Goal: Use online tool/utility: Utilize a website feature to perform a specific function

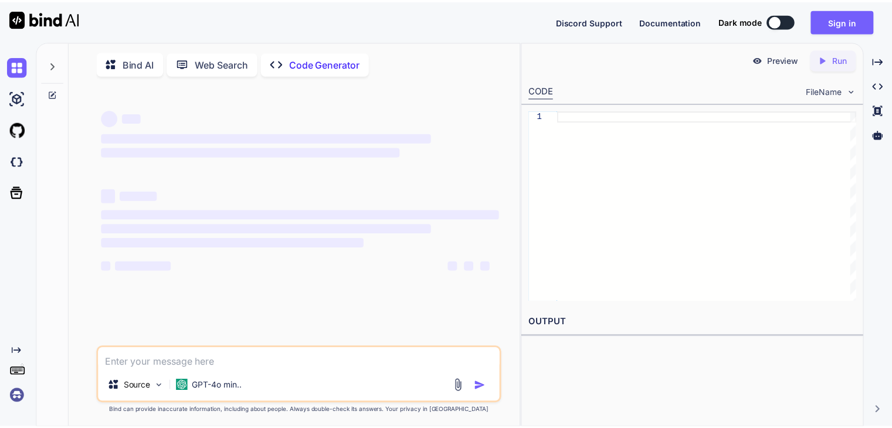
scroll to position [4, 0]
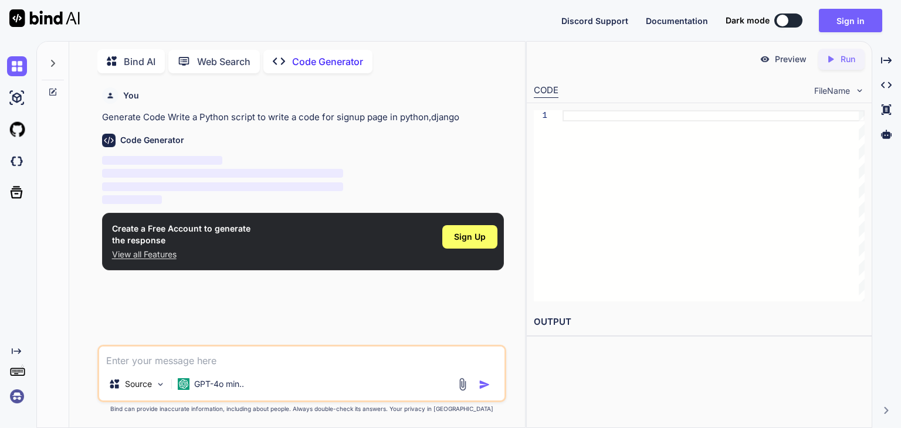
type textarea "x"
click at [470, 236] on span "Sign Up" at bounding box center [470, 237] width 32 height 12
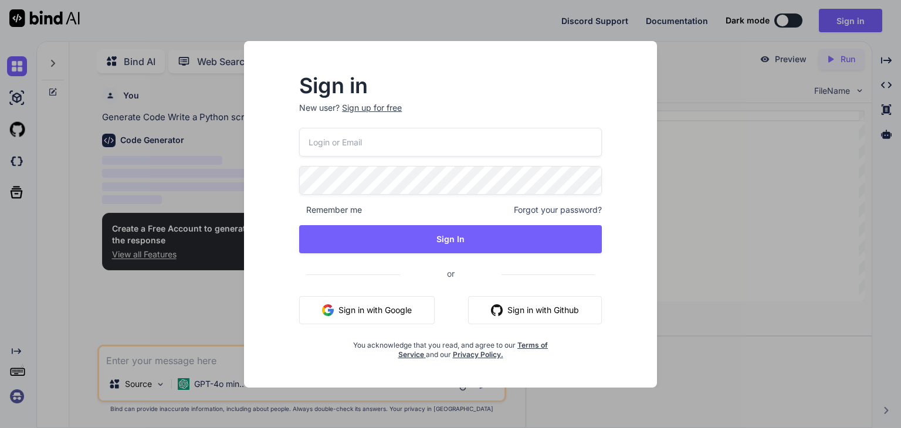
click at [346, 310] on button "Sign in with Google" at bounding box center [366, 310] width 135 height 28
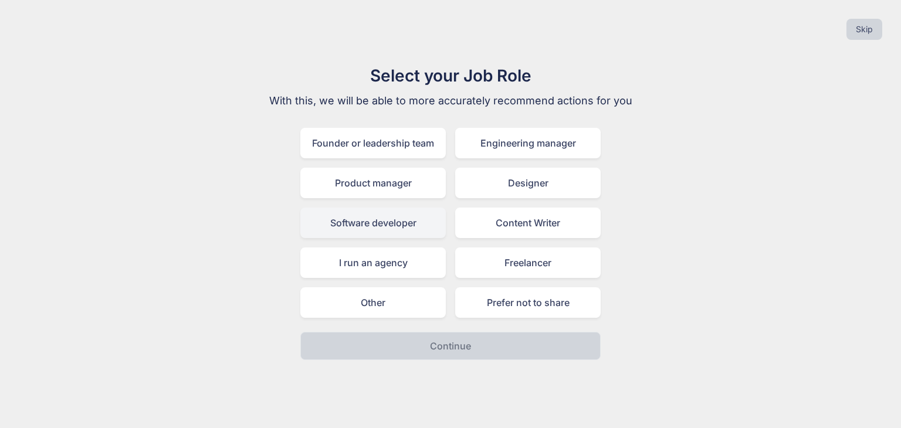
click at [389, 228] on div "Software developer" at bounding box center [372, 223] width 145 height 30
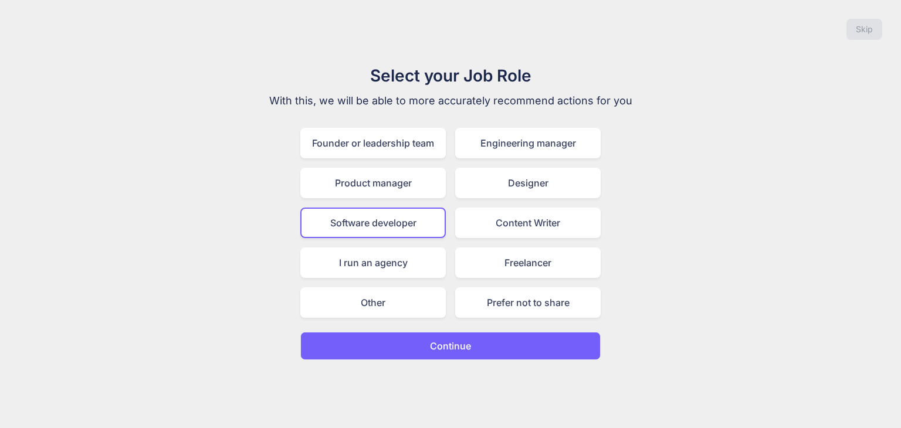
click at [430, 339] on p "Continue" at bounding box center [450, 346] width 41 height 14
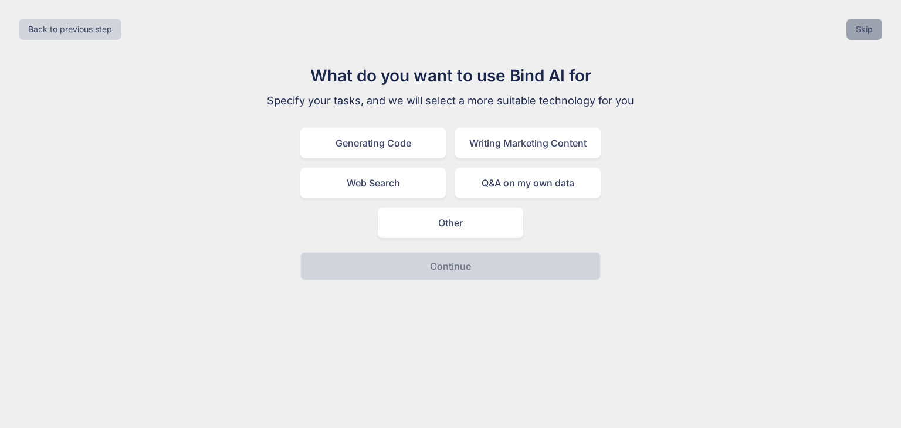
click at [867, 37] on button "Skip" at bounding box center [864, 29] width 36 height 21
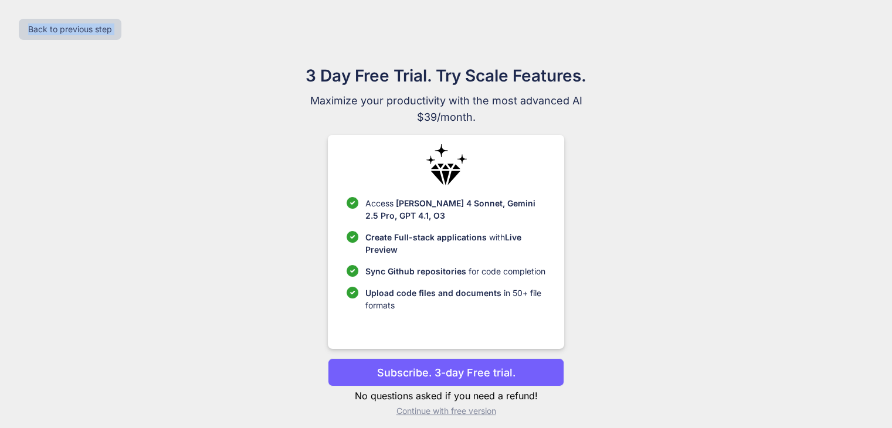
click at [867, 37] on div "Back to previous step" at bounding box center [445, 29] width 873 height 40
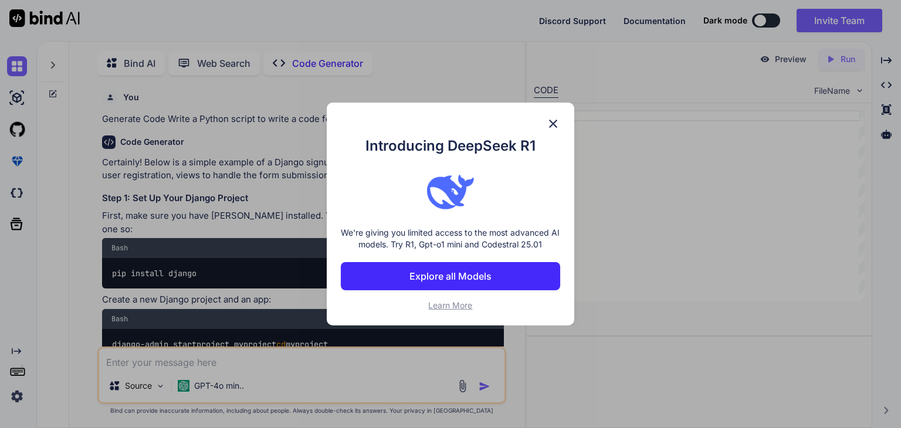
scroll to position [4, 0]
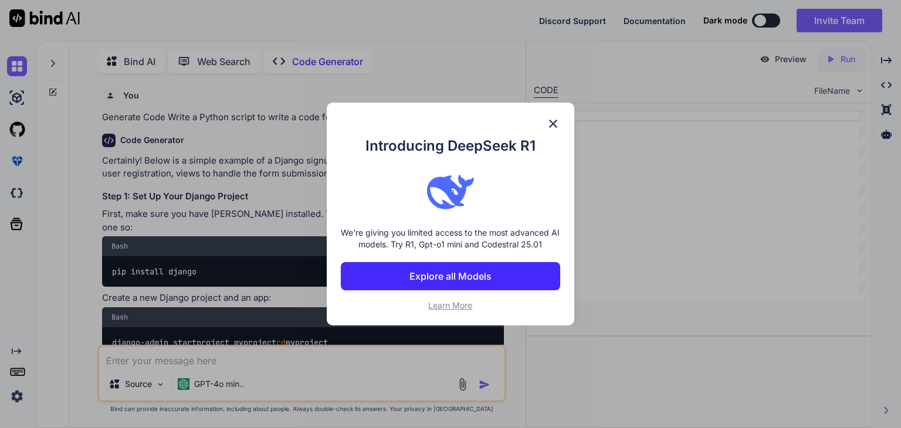
click at [553, 125] on img at bounding box center [553, 124] width 14 height 14
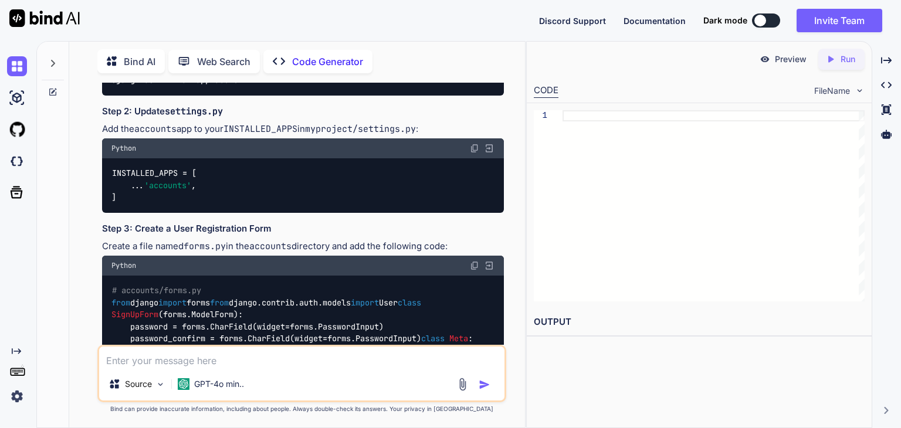
scroll to position [0, 0]
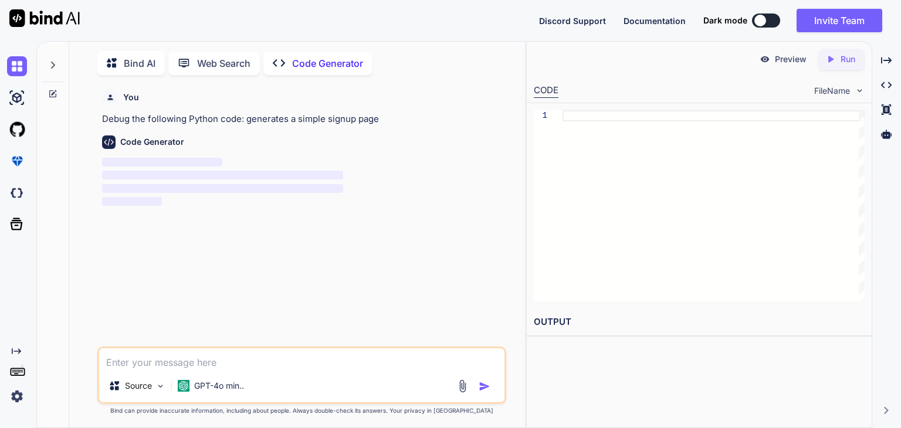
scroll to position [4, 0]
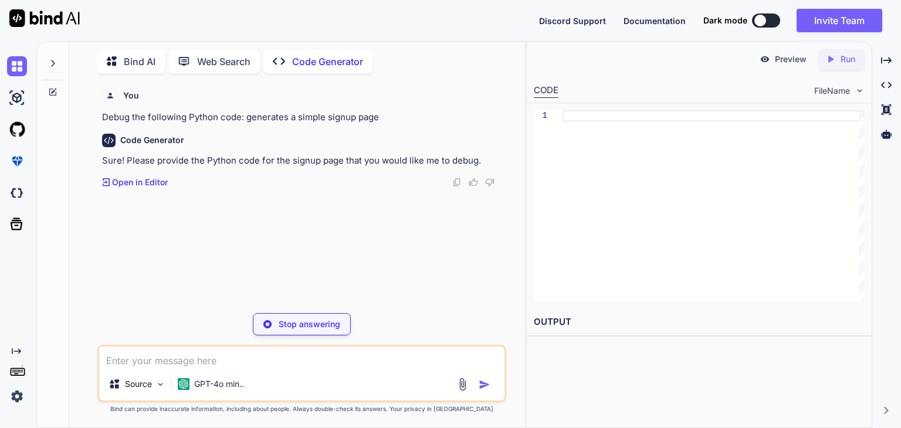
type textarea "x"
click at [139, 184] on p "Open in Editor" at bounding box center [140, 182] width 56 height 12
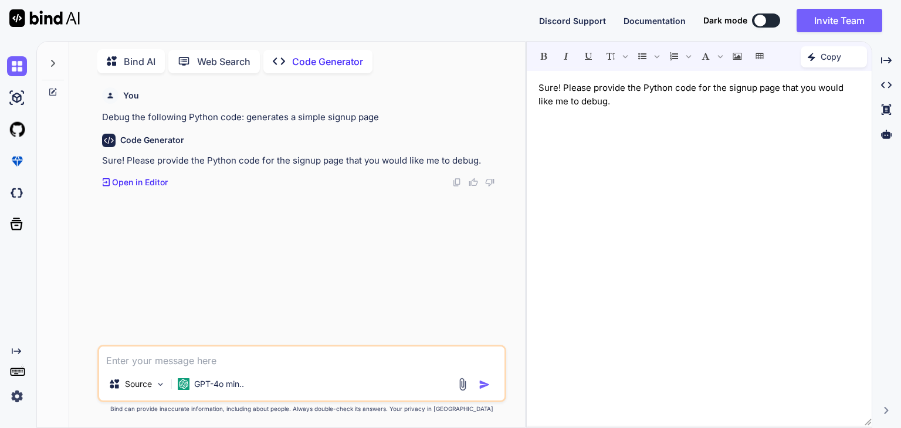
click at [270, 261] on div "You Debug the following Python code: generates a simple signup page Code Genera…" at bounding box center [303, 214] width 406 height 262
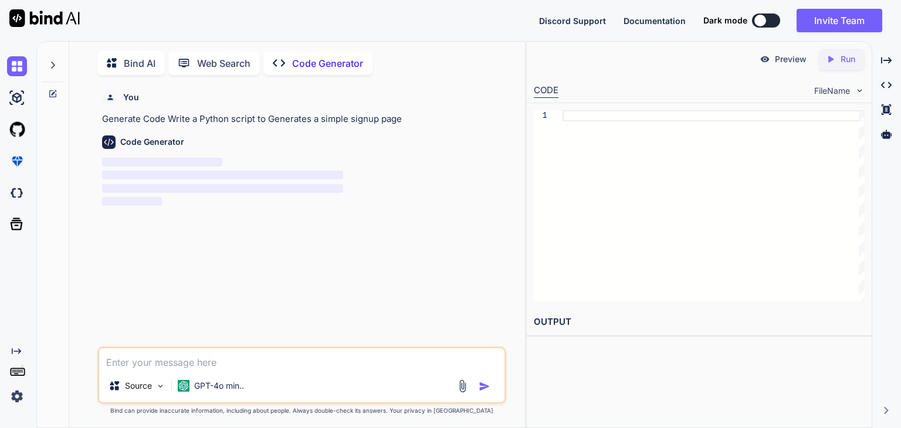
scroll to position [4, 0]
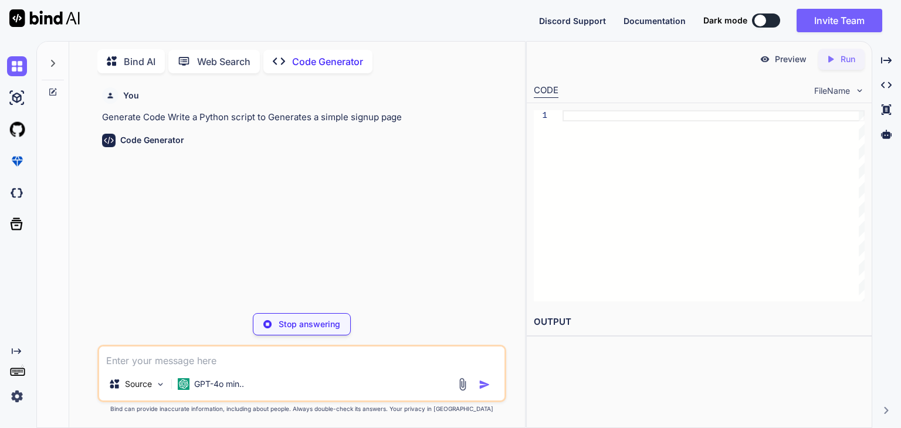
type textarea "x"
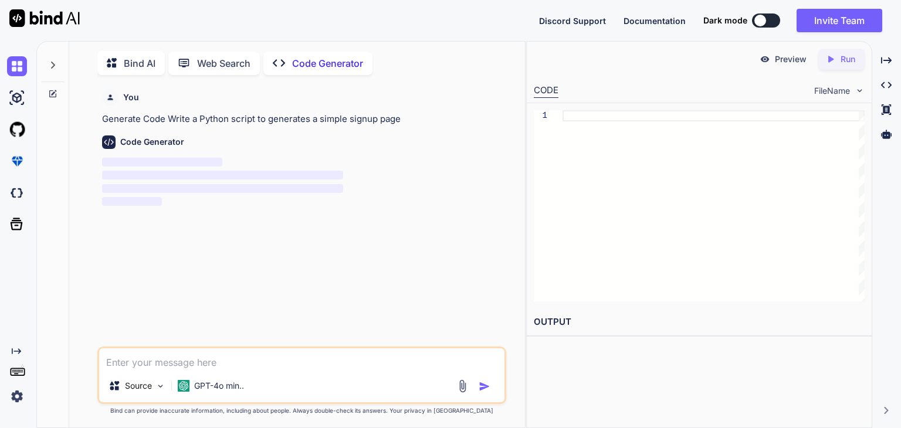
scroll to position [4, 0]
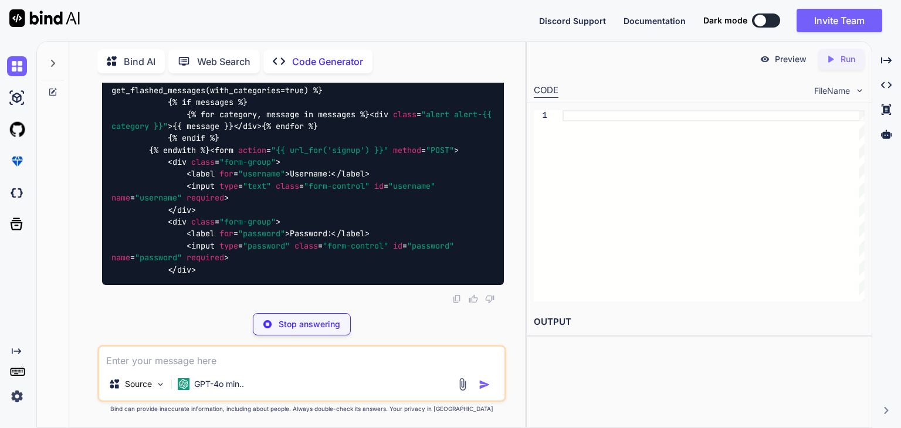
scroll to position [831, 0]
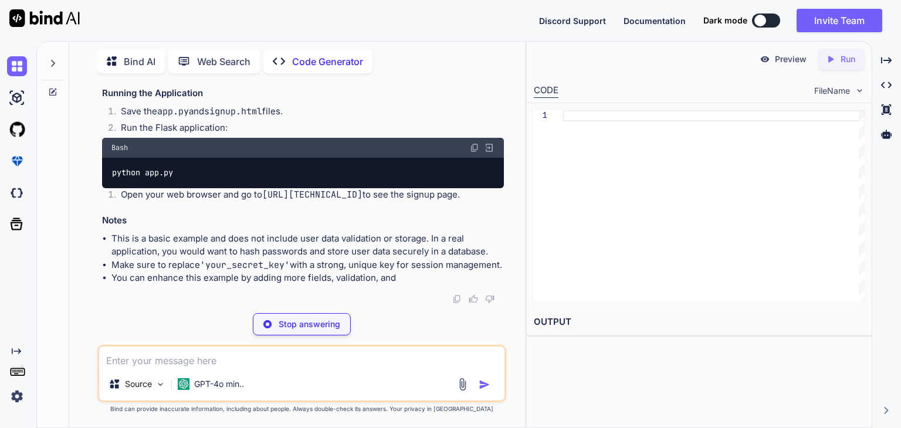
type textarea "x"
type textarea "pip install Flask"
type textarea "x"
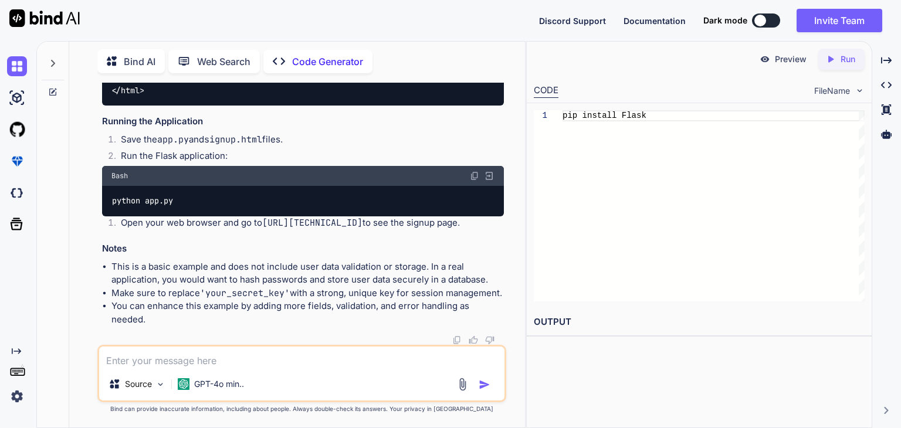
scroll to position [1072, 0]
click at [692, 256] on div "pip install Flask" at bounding box center [713, 205] width 302 height 191
click at [676, 237] on div "pip install Flask" at bounding box center [713, 205] width 302 height 191
click at [638, 114] on div "pip install Flask" at bounding box center [713, 205] width 302 height 191
click at [626, 114] on div "pip install Flask" at bounding box center [713, 205] width 302 height 191
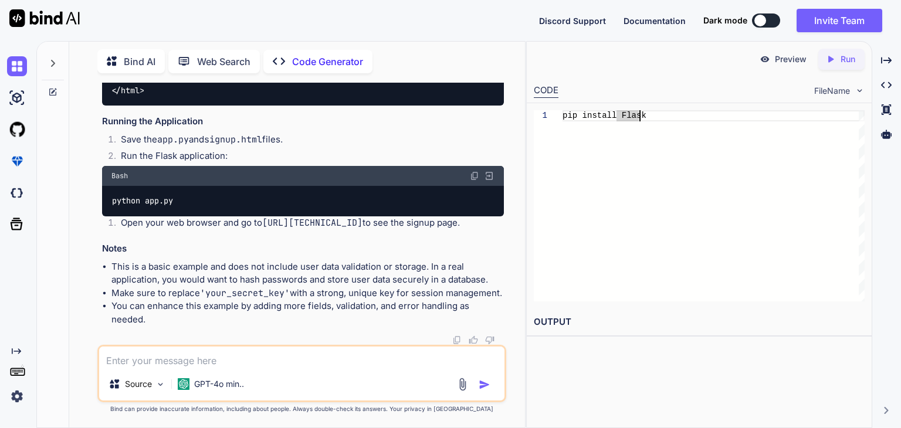
click at [647, 114] on div "pip install Flask" at bounding box center [713, 205] width 302 height 191
click at [662, 187] on div "pip install Flask" at bounding box center [713, 205] width 302 height 191
drag, startPoint x: 664, startPoint y: 185, endPoint x: 662, endPoint y: 206, distance: 21.2
click at [664, 186] on div "pip install Flask" at bounding box center [713, 205] width 302 height 191
click at [643, 230] on div "pip install Flask" at bounding box center [713, 205] width 302 height 191
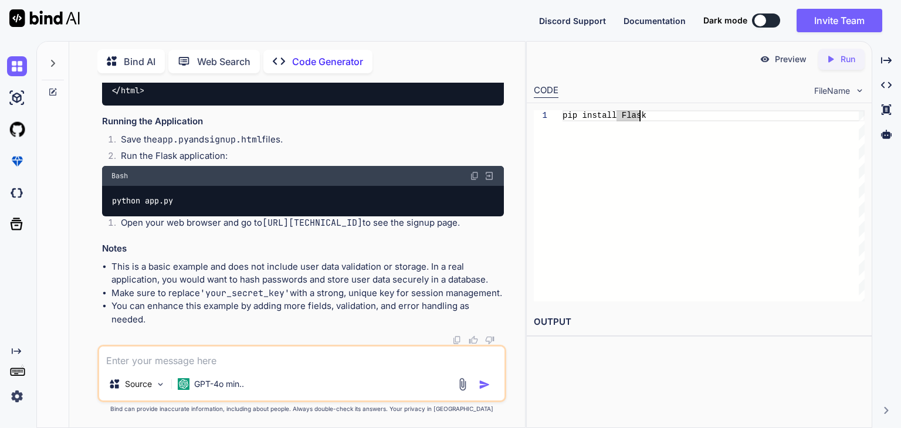
click at [608, 191] on div "pip install Flask" at bounding box center [713, 205] width 302 height 191
click at [604, 203] on div "pip install Flask" at bounding box center [713, 205] width 302 height 191
